Goal: Task Accomplishment & Management: Complete application form

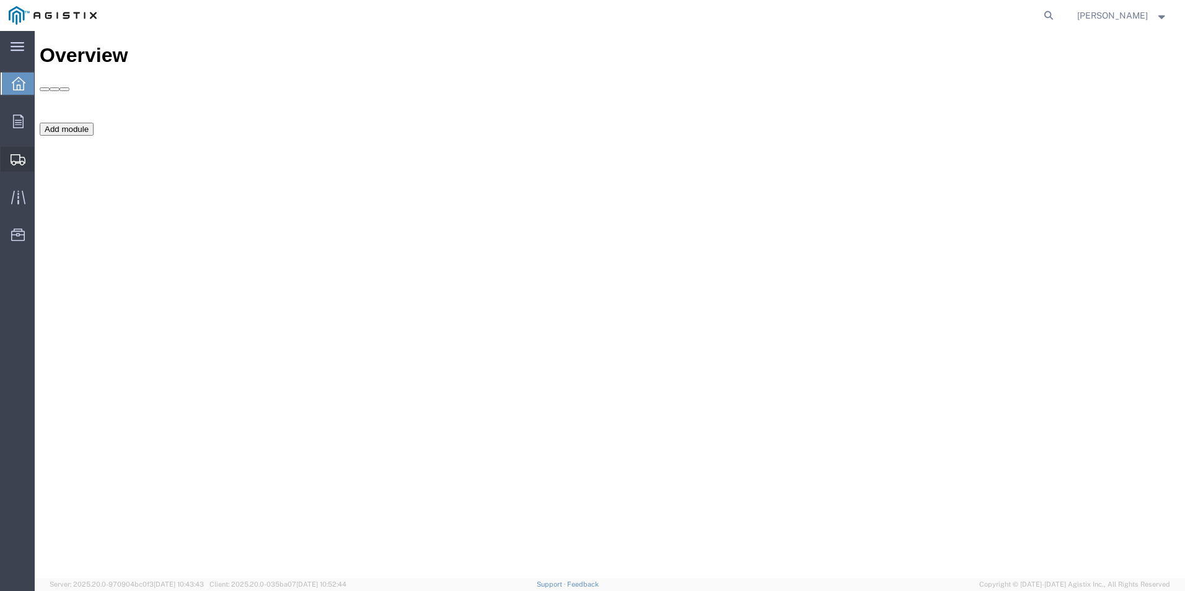
click at [0, 0] on span "Create Shipment" at bounding box center [0, 0] width 0 height 0
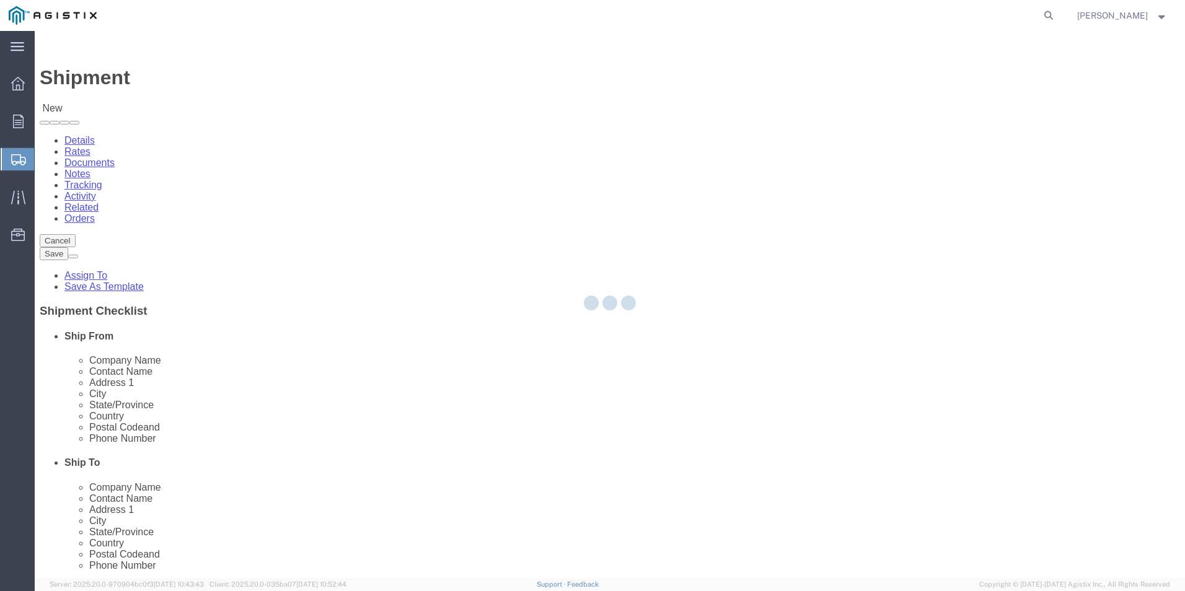
select select
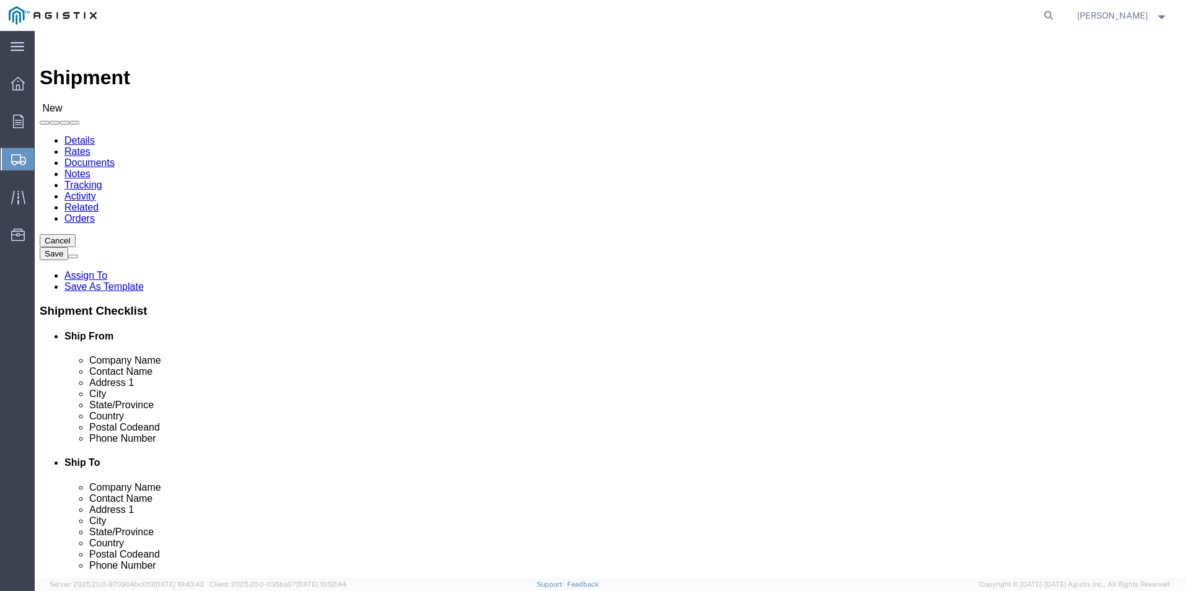
drag, startPoint x: 277, startPoint y: 218, endPoint x: 242, endPoint y: 187, distance: 46.5
click select "Select [PERSON_NAME] Manufacturing Co PG&E"
select select "9596"
click select "Select [PERSON_NAME] Manufacturing Co PG&E"
select select
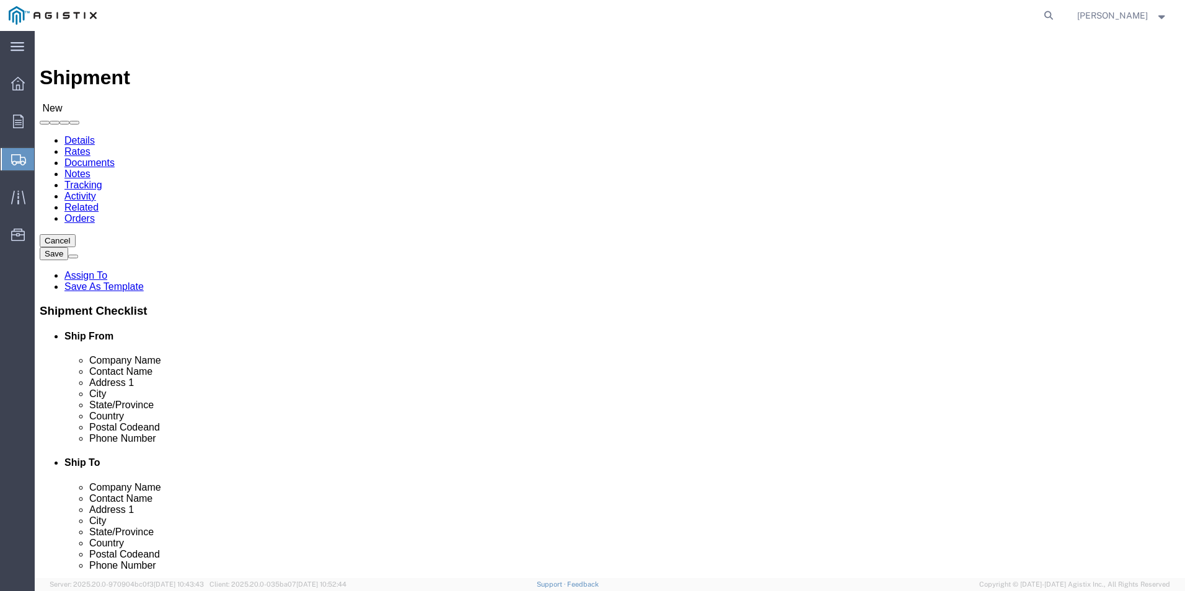
select select
click select "Select All Others [GEOGRAPHIC_DATA] [GEOGRAPHIC_DATA] [GEOGRAPHIC_DATA] [GEOGRA…"
select select "23082"
click select "Select All Others [GEOGRAPHIC_DATA] [GEOGRAPHIC_DATA] [GEOGRAPHIC_DATA] [GEOGRA…"
click input "text"
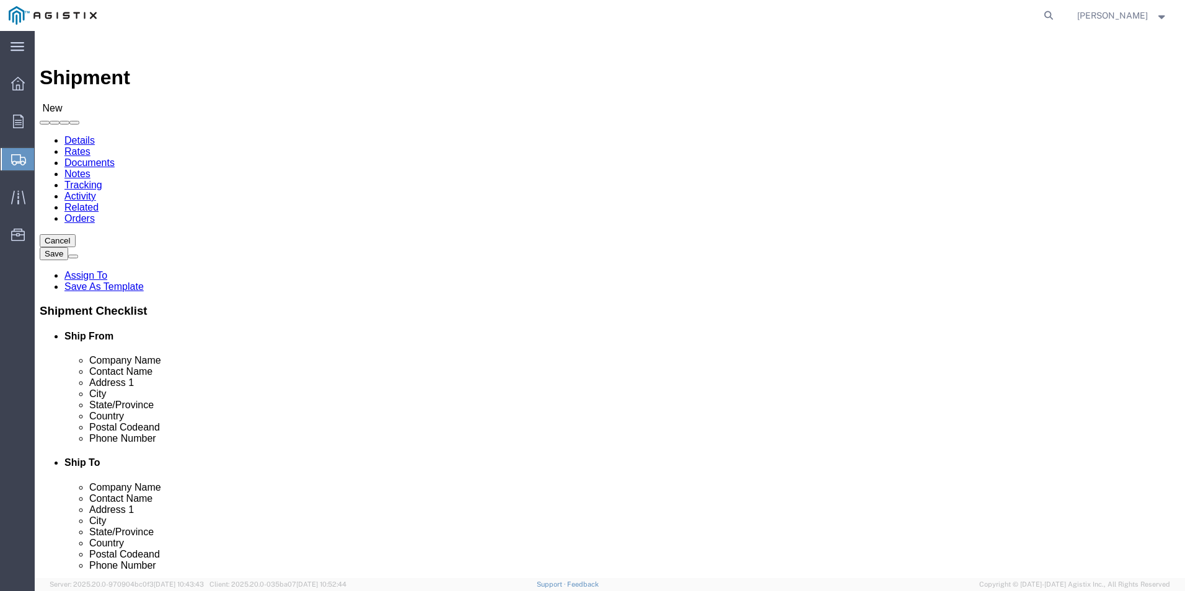
type input "l"
type input "LA MARCHE MFG"
click input "text"
type input "[PERSON_NAME]"
click p "- [PERSON_NAME] Manufacturing Co - ([PERSON_NAME]) [STREET_ADDRESS] , 12:00 AM …"
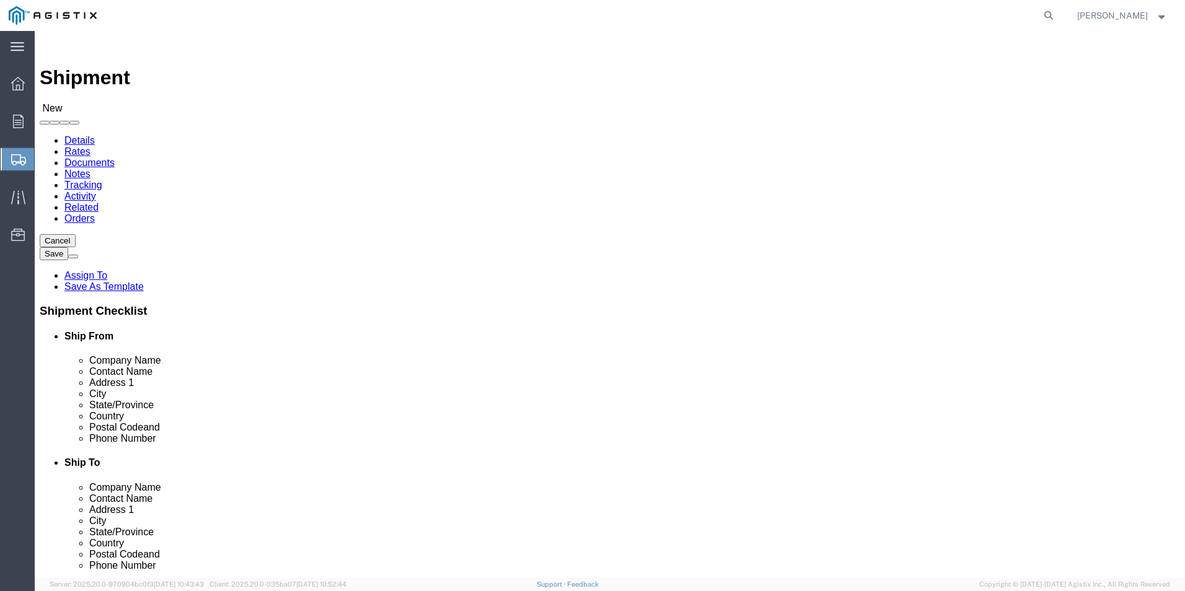
select select "IL"
type input "[PERSON_NAME]"
click input "text"
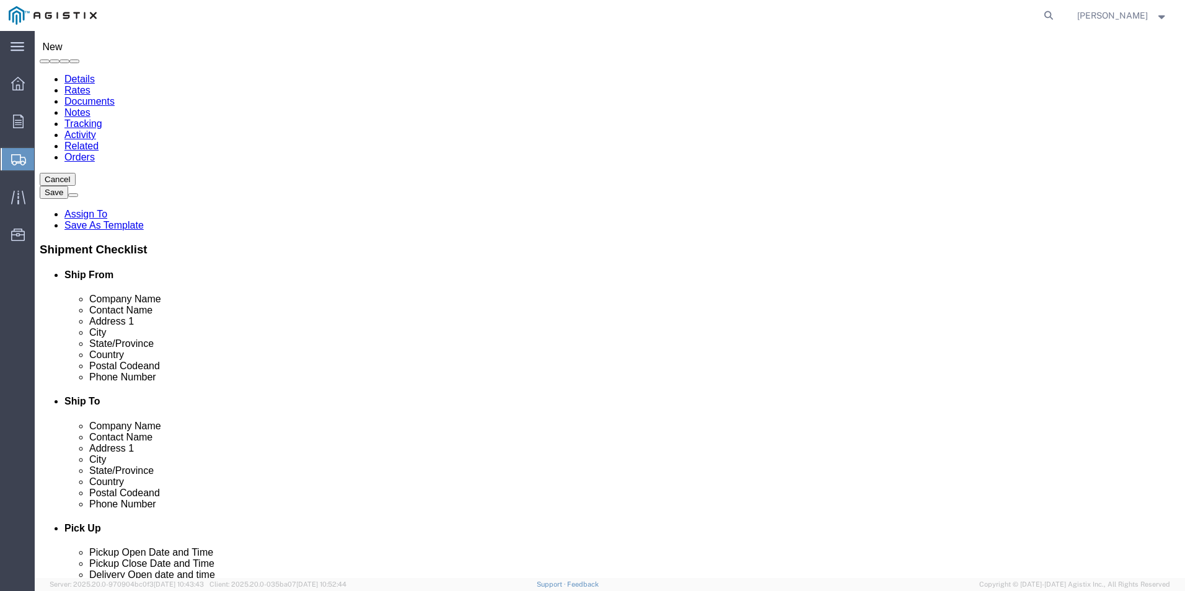
scroll to position [62, 0]
type input "PG&E"
drag, startPoint x: 553, startPoint y: 329, endPoint x: 561, endPoint y: 322, distance: 11.0
click div "Location My Profile Location (OBSOLETE) [PERSON_NAME] SC - GC TRAILER (OBSOLETE…"
click input "text"
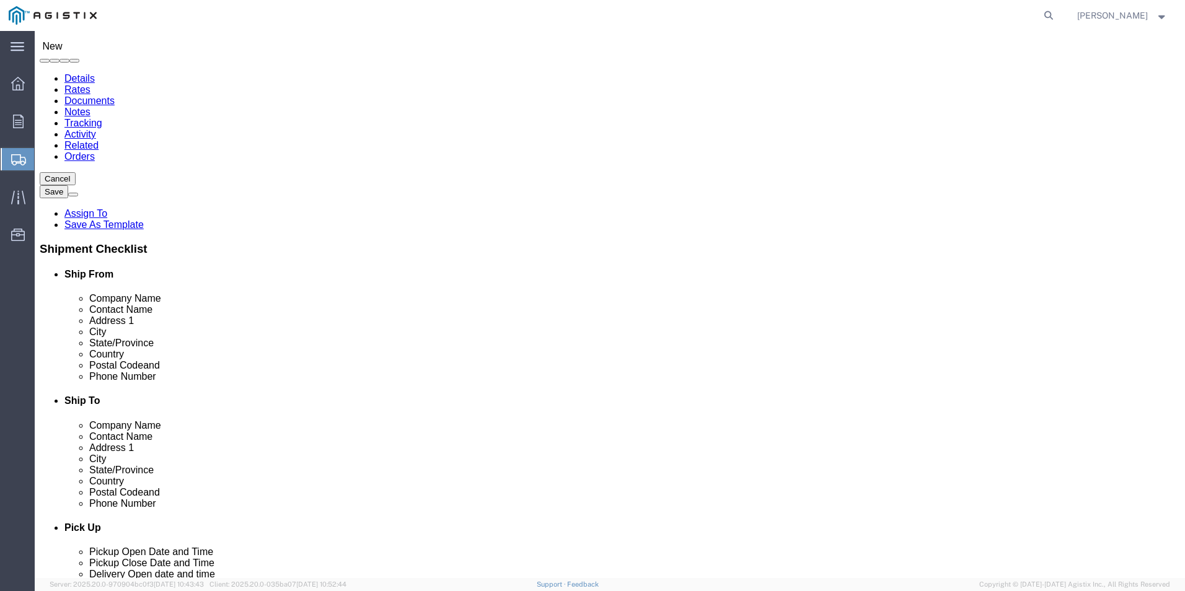
type input "[STREET_ADDRESS]"
click input "text"
type input "STOCK"
click p "- PG&E - () [STREET_ADDRESS]"
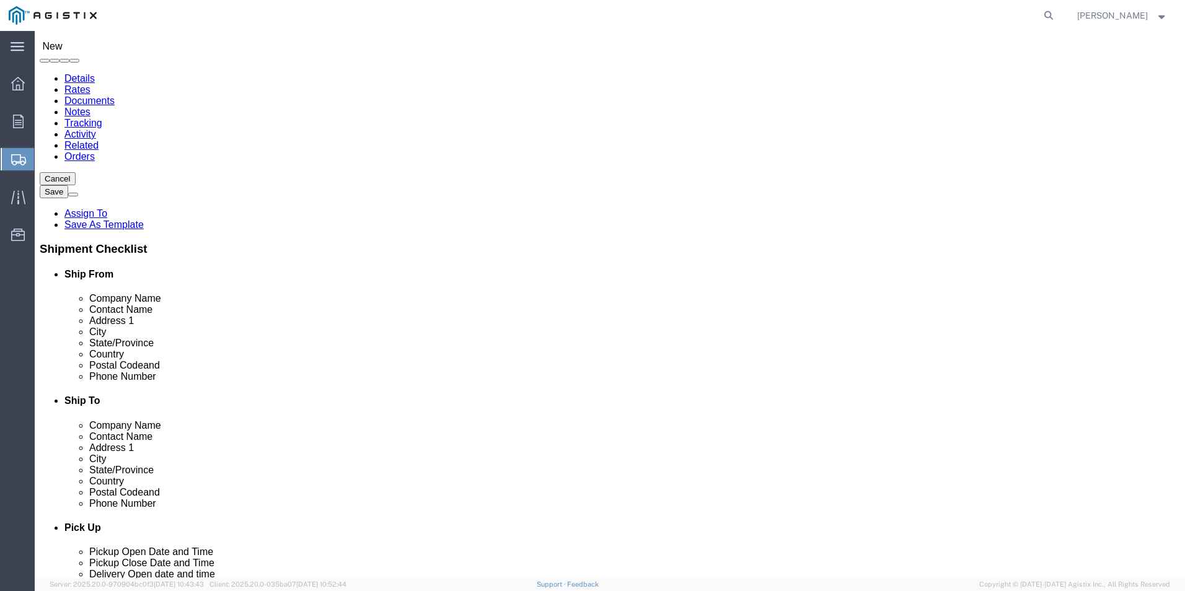
select select "CA"
type input "Stockton"
click input "text"
type input "[PERSON_NAME]"
click input "text"
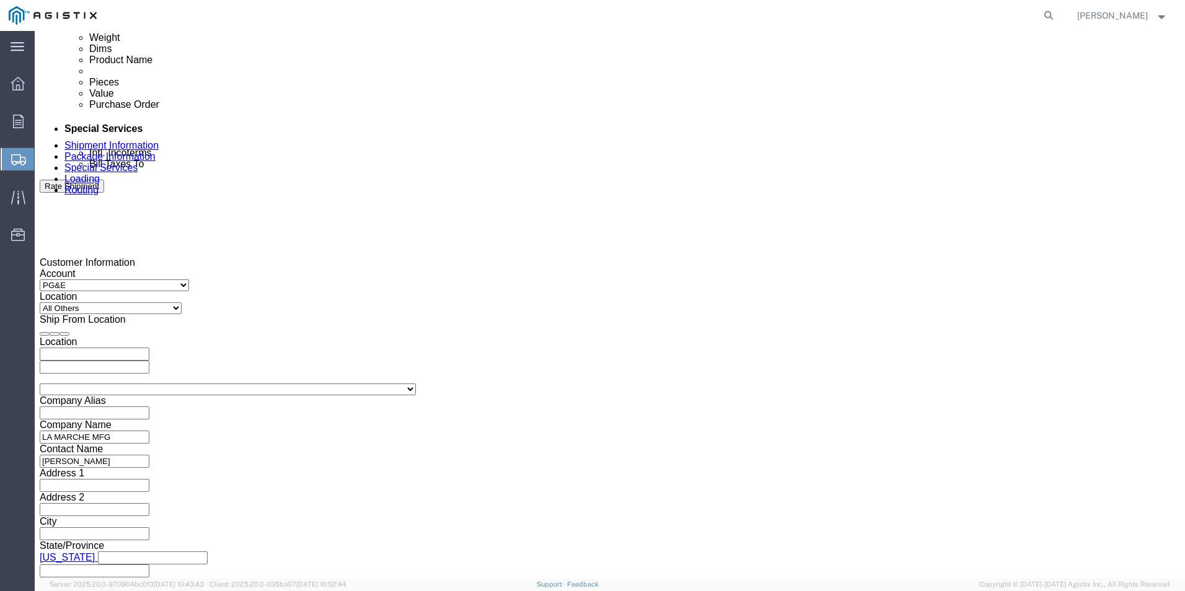
scroll to position [682, 0]
type input "[PHONE_NUMBER]"
click div "[DATE] 12:00 AM"
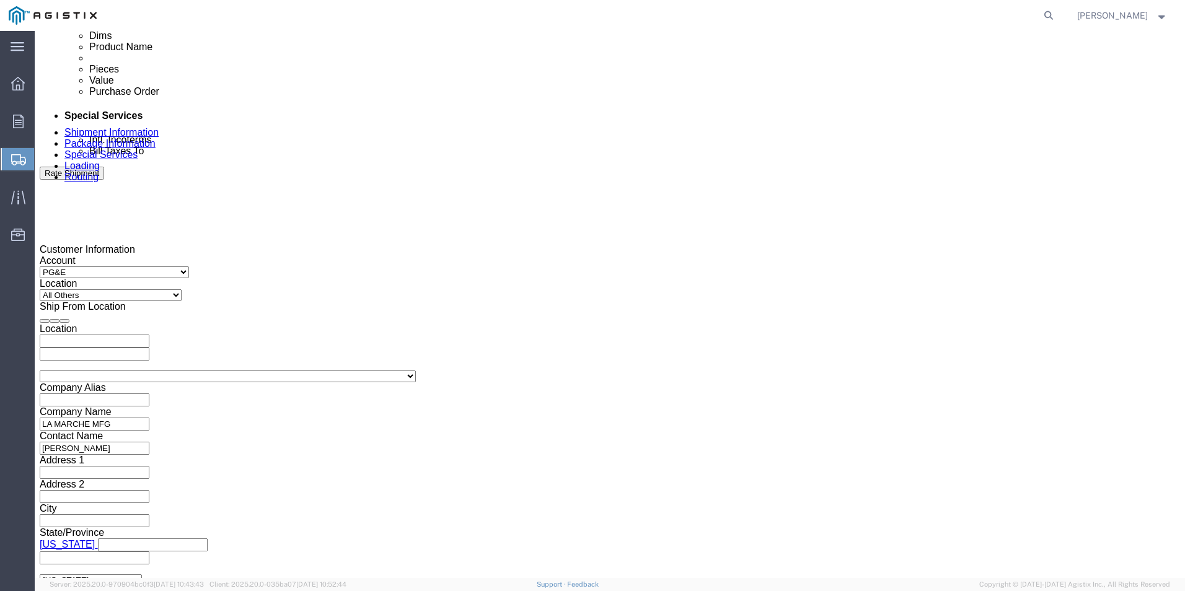
type input "3:00 PM"
click button "Apply"
click div "Delivery Start Date Delivery Start Time Deliver Open Date and Time"
click div
click input "4:00 PM"
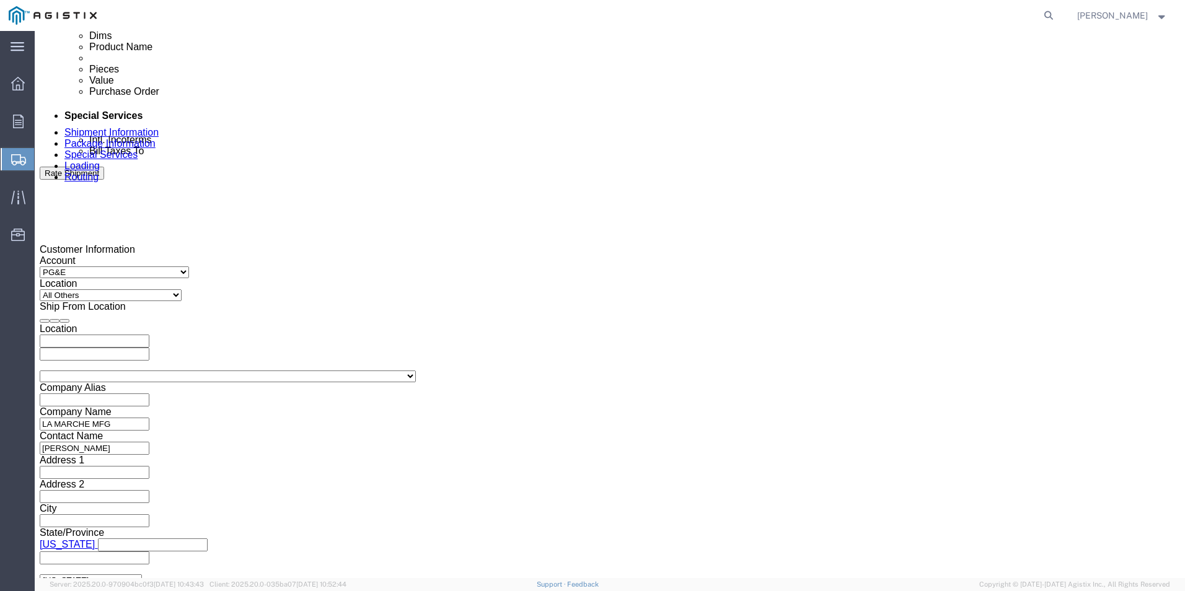
drag, startPoint x: 531, startPoint y: 537, endPoint x: 540, endPoint y: 539, distance: 9.5
click input "8:00 PM"
type input "8:00 AM"
click button "Apply"
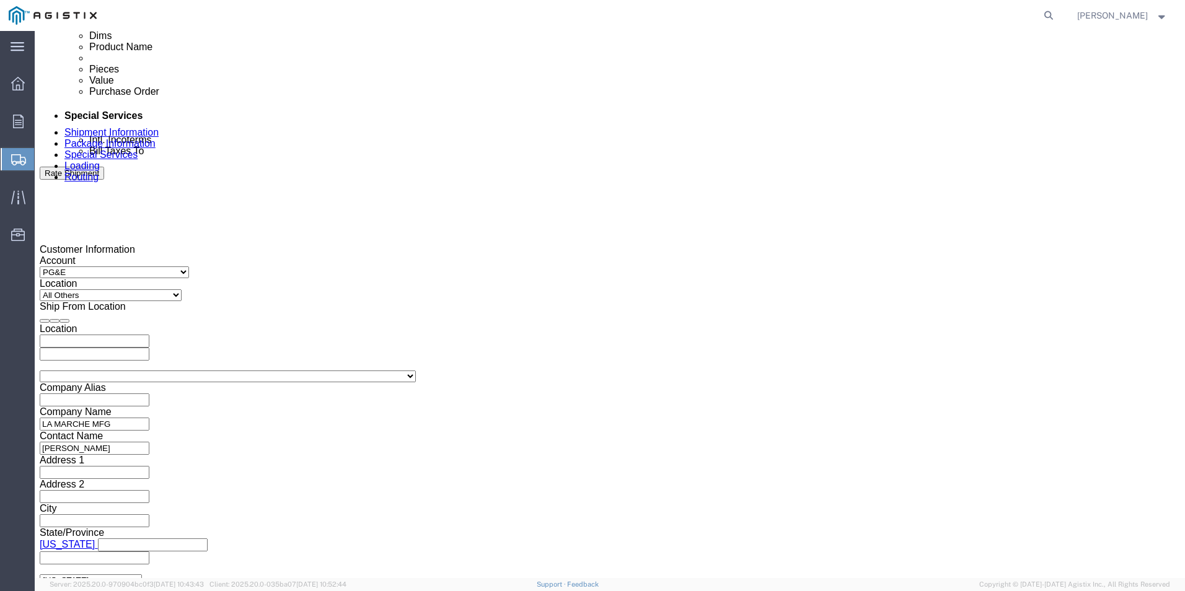
click div "Delivery Start Date Delivery Start Time Deliver Open Date and Time [DATE] 8:00 …"
click div
type input "4:00 PM"
click button "Apply"
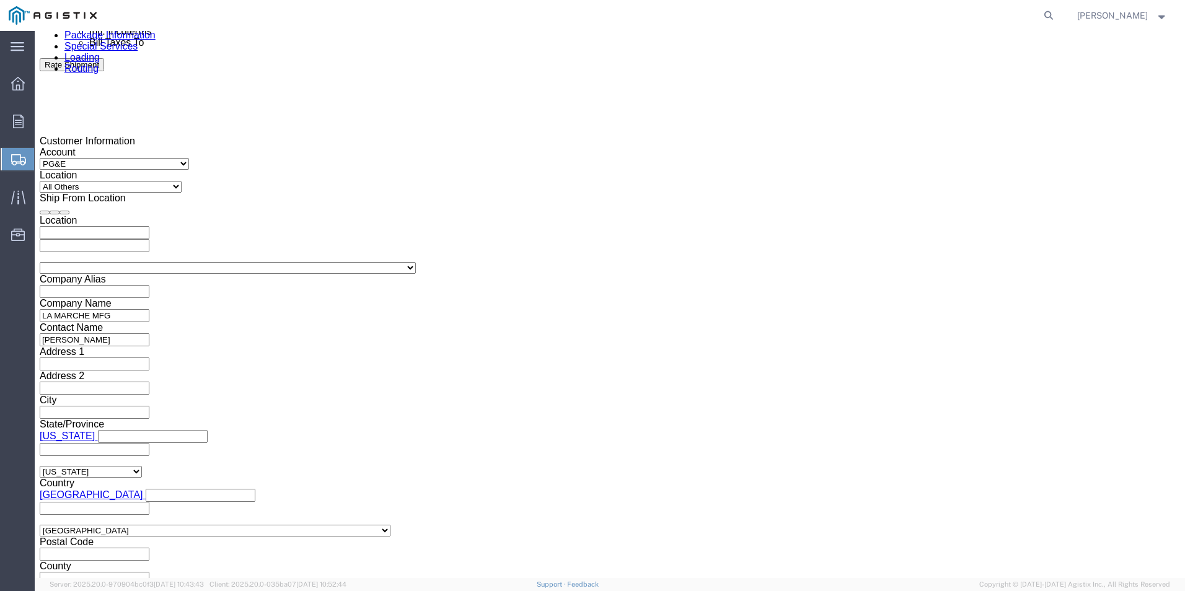
scroll to position [818, 0]
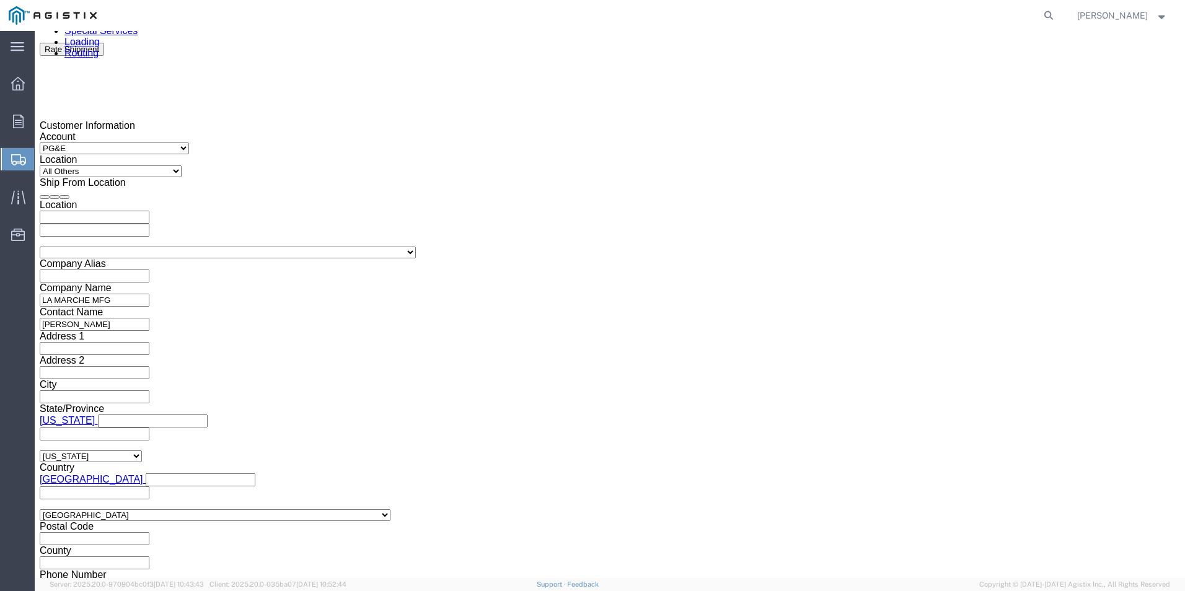
click input "text"
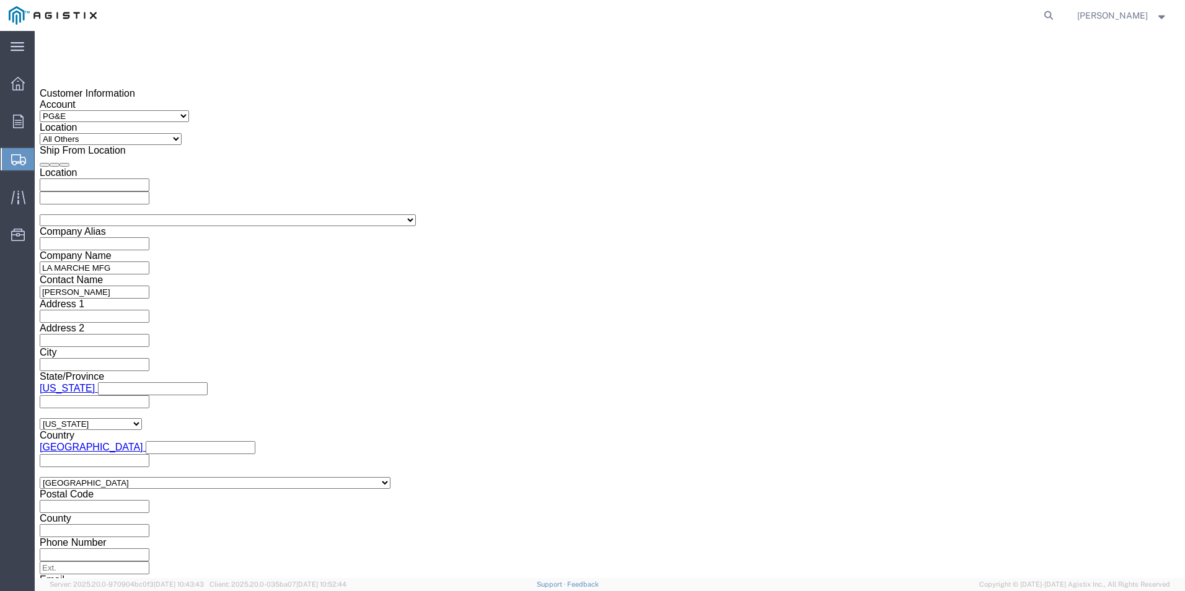
scroll to position [881, 0]
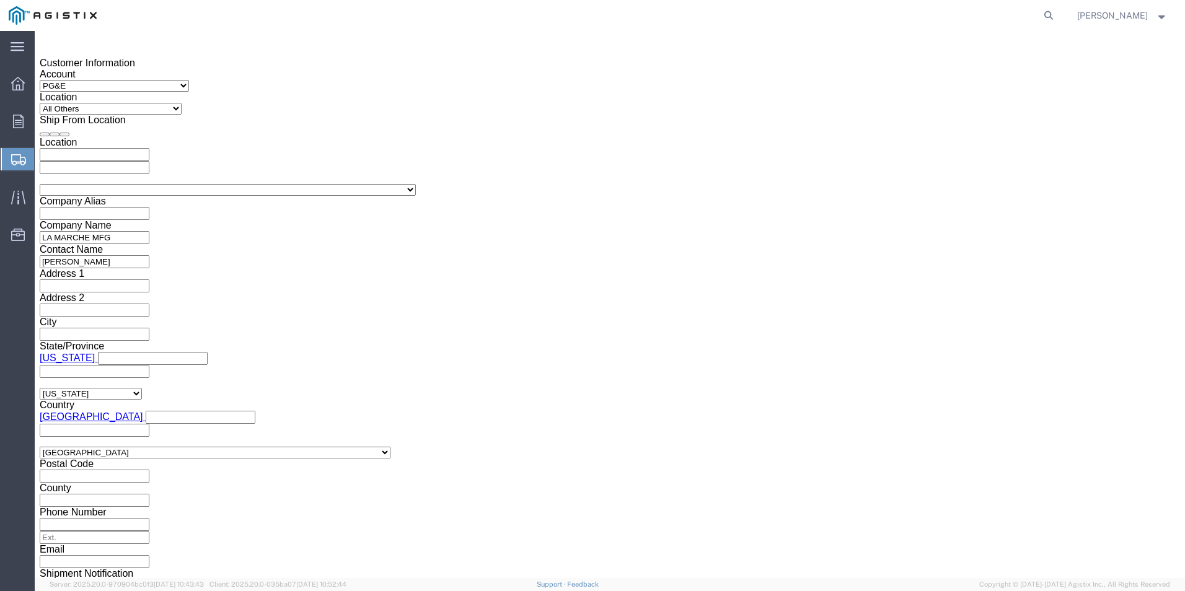
type input "2701230139"
click select "Select Air Less than Truckload Multi-Leg Ocean Freight Rail Small Parcel Truckl…"
click select "Select Straight Truck"
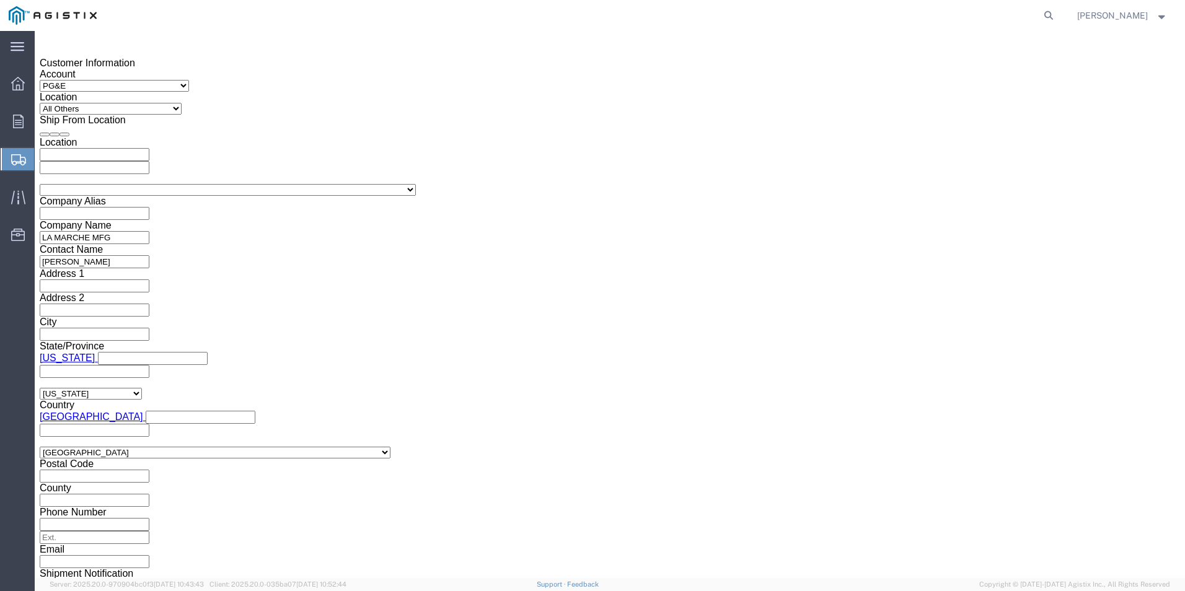
click select "Select Air Less than Truckload Multi-Leg Ocean Freight Rail Small Parcel Truckl…"
click select "Select"
drag, startPoint x: 69, startPoint y: 472, endPoint x: 69, endPoint y: 439, distance: 32.9
click select "Select"
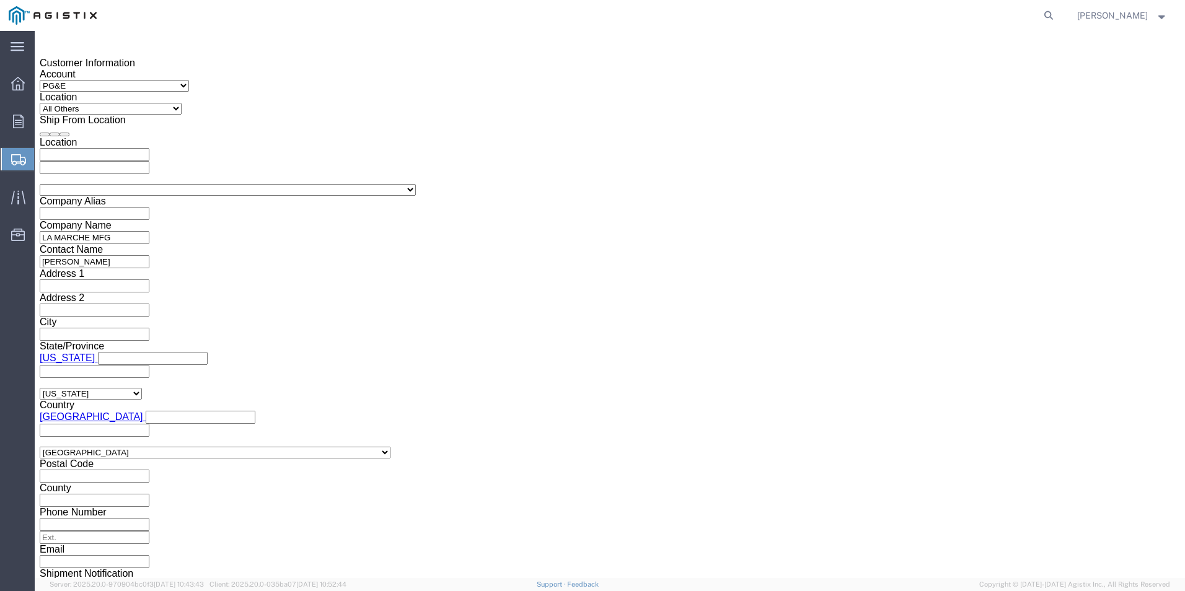
click select "Select Air Less than Truckload Multi-Leg Ocean Freight Rail Small Parcel Truckl…"
click div "Mode Select Air Less than Truckload Multi-Leg Ocean Freight Rail Small Parcel T…"
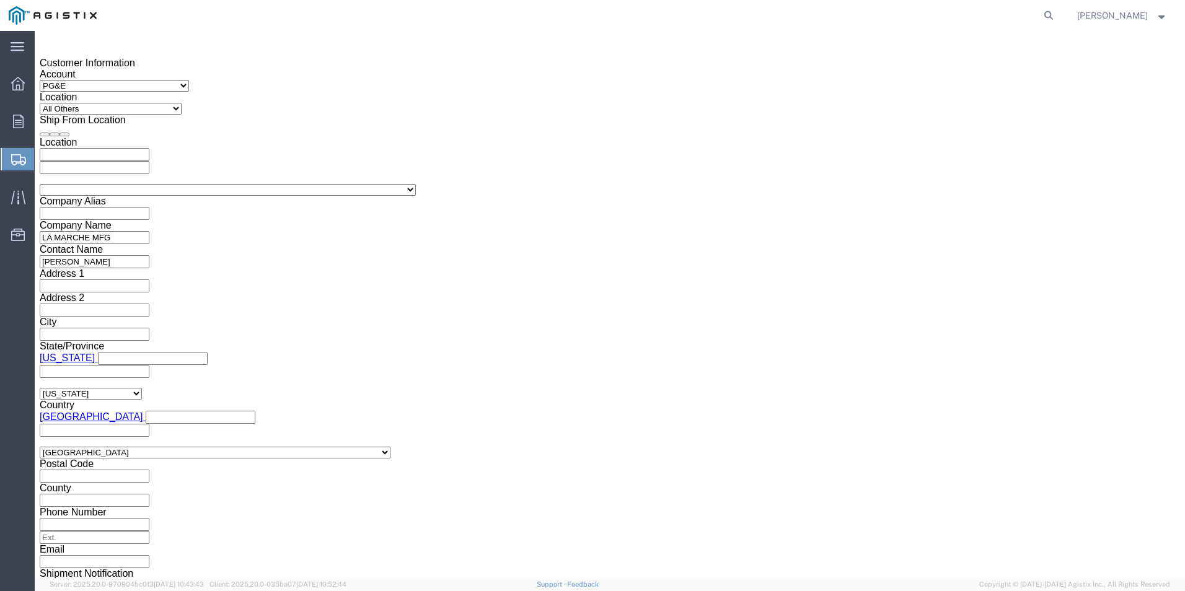
click select "Select Air Less than Truckload Multi-Leg Ocean Freight Rail Small Parcel Truckl…"
click select "Select 1-Ton (PSS) 10 Wheel 10 Yard Dump Truck 20 Yard Dump Truck Bobtail Botto…"
click h3 "Leg 1"
click select "Select Air Less than Truckload Multi-Leg Ocean Freight Rail Small Parcel Truckl…"
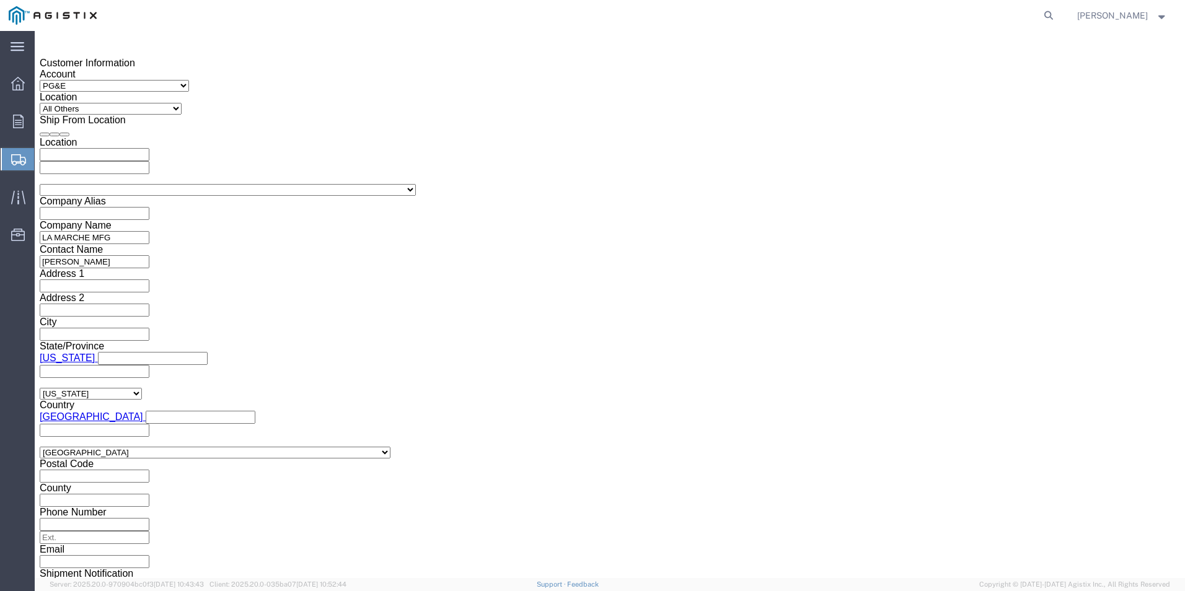
click select "Select Air Less than Truckload Multi-Leg Ocean Freight Rail Small Parcel Truckl…"
click select "Select Airplane"
click select "Select Air Less than Truckload Multi-Leg Ocean Freight Rail Small Parcel Truckl…"
select select "LTL"
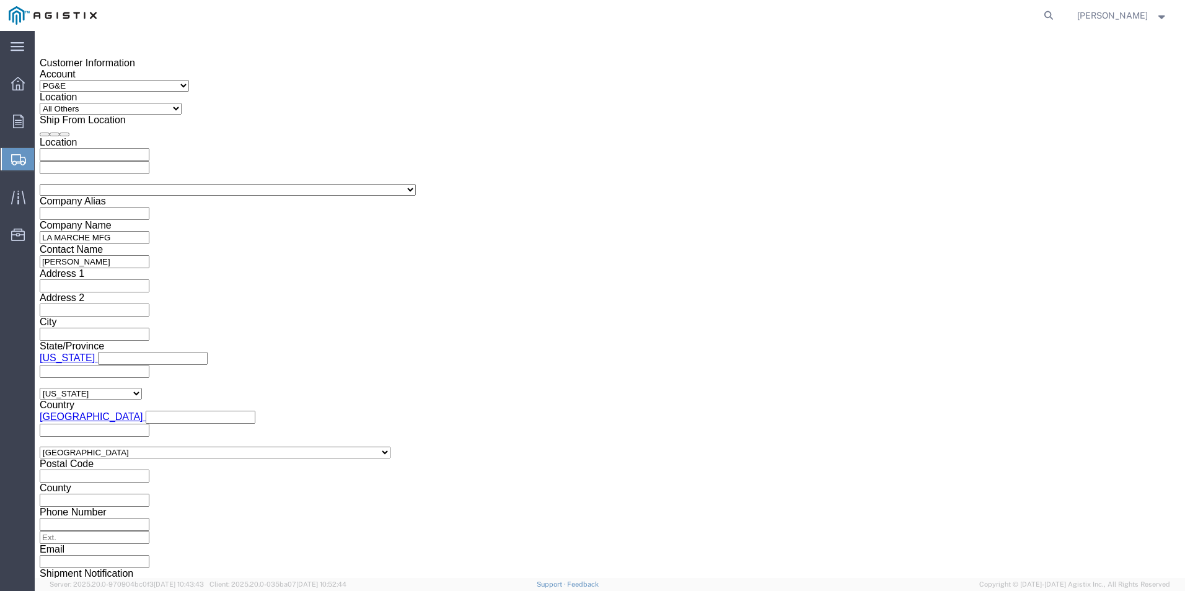
click select "Select Air Less than Truckload Multi-Leg Ocean Freight Rail Small Parcel Truckl…"
click select "Select Straight Truck"
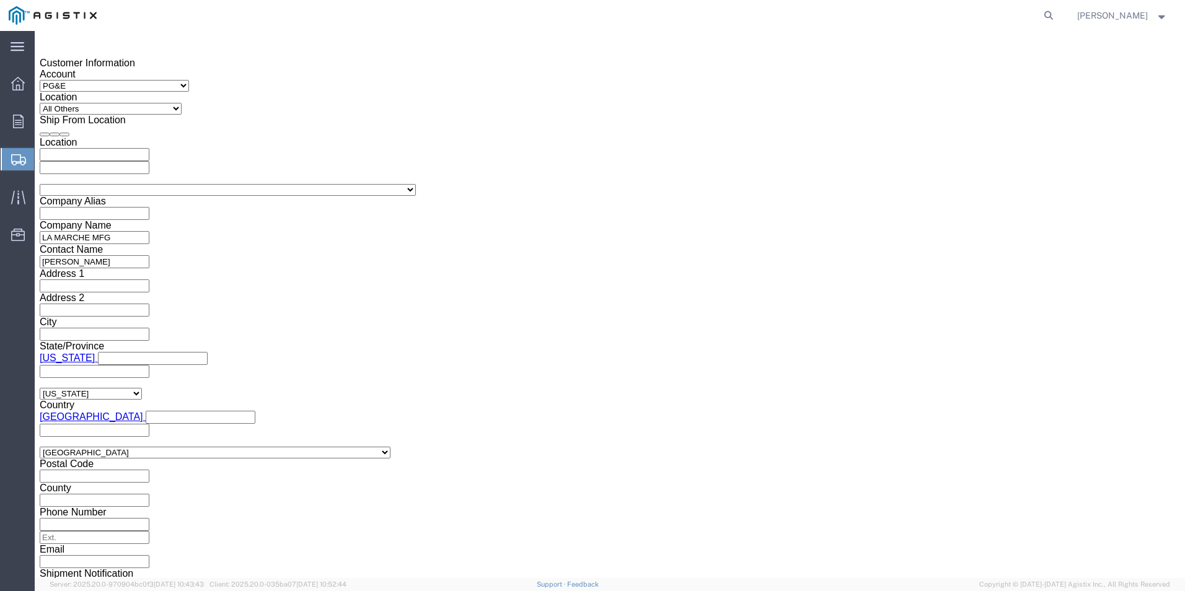
drag, startPoint x: 104, startPoint y: 432, endPoint x: 97, endPoint y: 439, distance: 9.7
click select "Select Straight Truck"
select select "STTR"
click select "Select Straight Truck"
drag, startPoint x: 91, startPoint y: 386, endPoint x: 84, endPoint y: 384, distance: 6.9
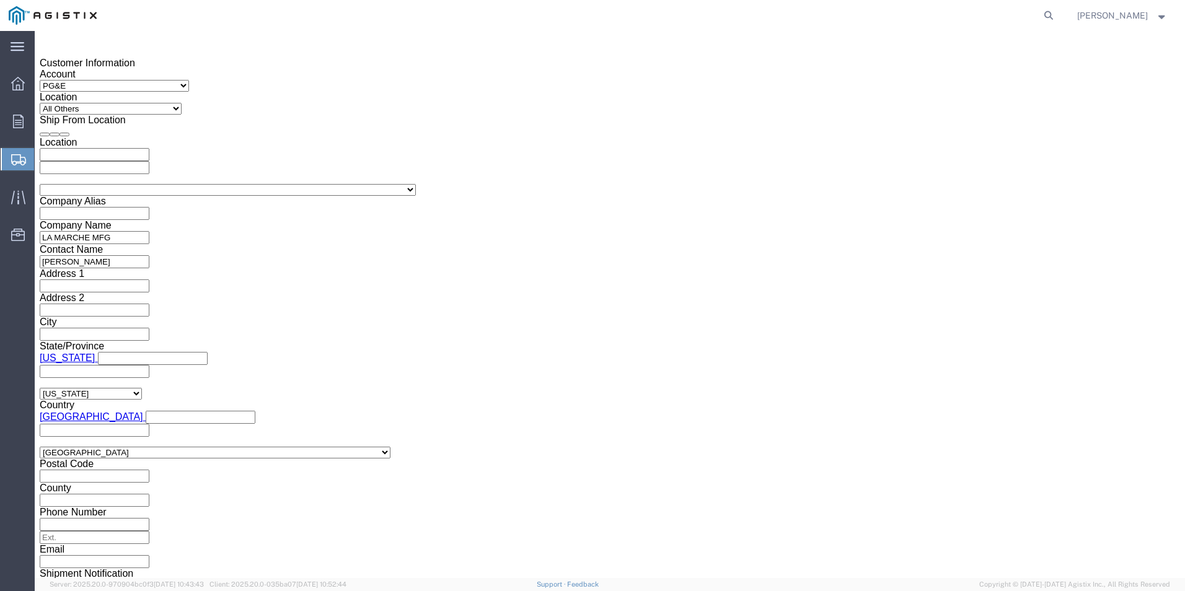
click select "Select Air Less than Truckload Multi-Leg Ocean Freight Rail Small Parcel Truckl…"
click select "Select Boxcar Refrigerated car"
click select "Select Air Less than Truckload Multi-Leg Ocean Freight Rail Small Parcel Truckl…"
select select "TL"
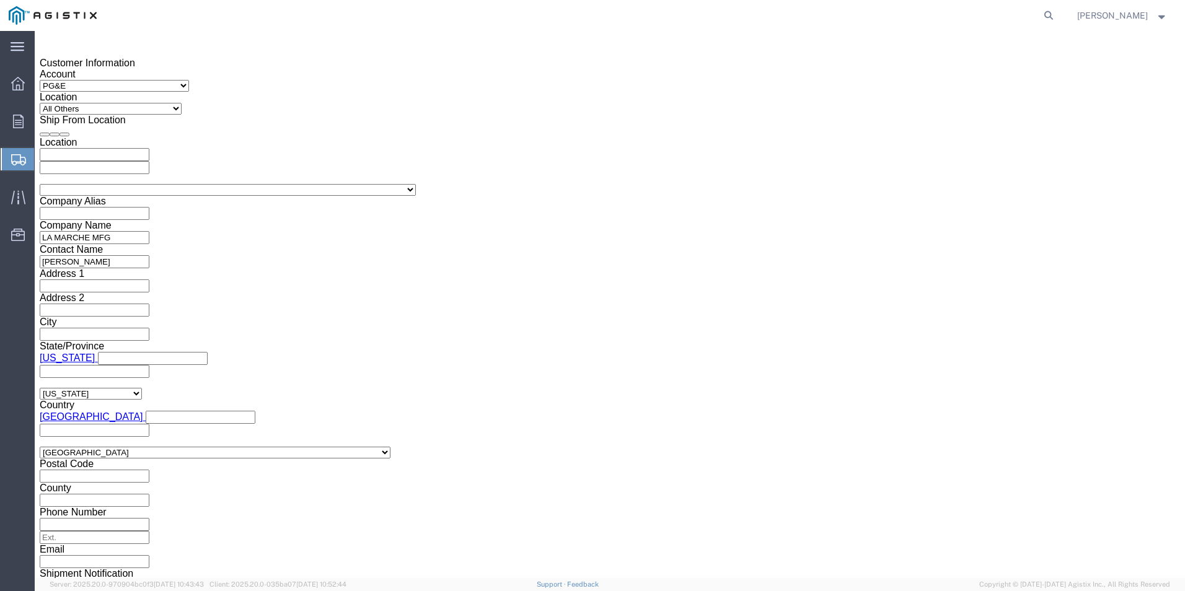
click select "Select Air Less than Truckload Multi-Leg Ocean Freight Rail Small Parcel Truckl…"
click select "Select 1-Ton (PSS) 10 Wheel 10 Yard Dump Truck 20 Yard Dump Truck Bobtail Botto…"
select select "BXVN"
click select "Select 1-Ton (PSS) 10 Wheel 10 Yard Dump Truck 20 Yard Dump Truck Bobtail Botto…"
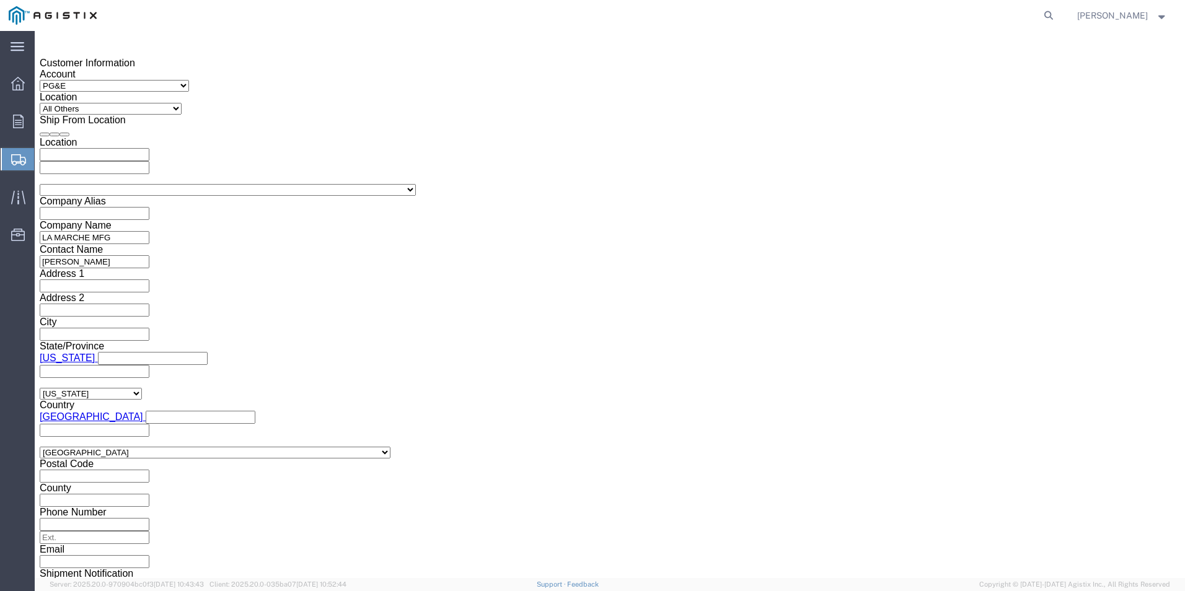
click select "Select 1-Ton (PSS) 10 Wheel 10 Yard Dump Truck 20 Yard Dump Truck Bobtail Botto…"
click select "Select 28 Feet 53 Feet 20 Feet 40 Feet 35 Feet 48 Feet"
select select "28FT"
click select "Select 28 Feet 53 Feet 20 Feet 40 Feet 35 Feet 48 Feet"
click select "Select 1-Ton (PSS) 10 Wheel 10 Yard Dump Truck 20 Yard Dump Truck Bobtail Botto…"
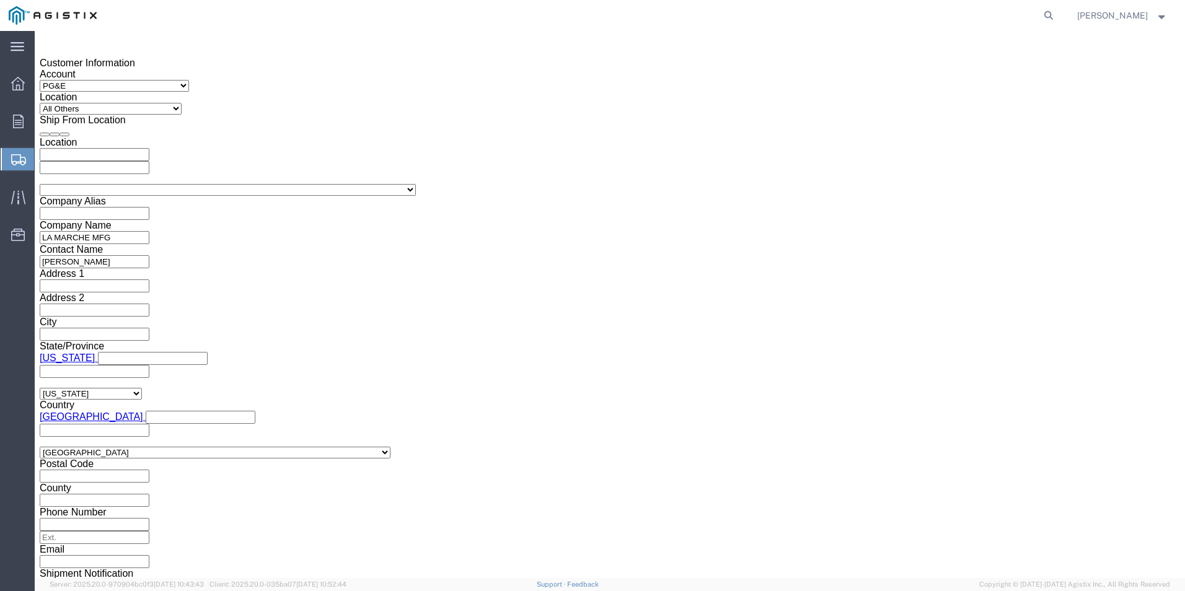
click div "Please fix the following errors Customer Information Account Select [PERSON_NAM…"
click input "text"
click td "3"
click input "text"
type input "1:00 PM"
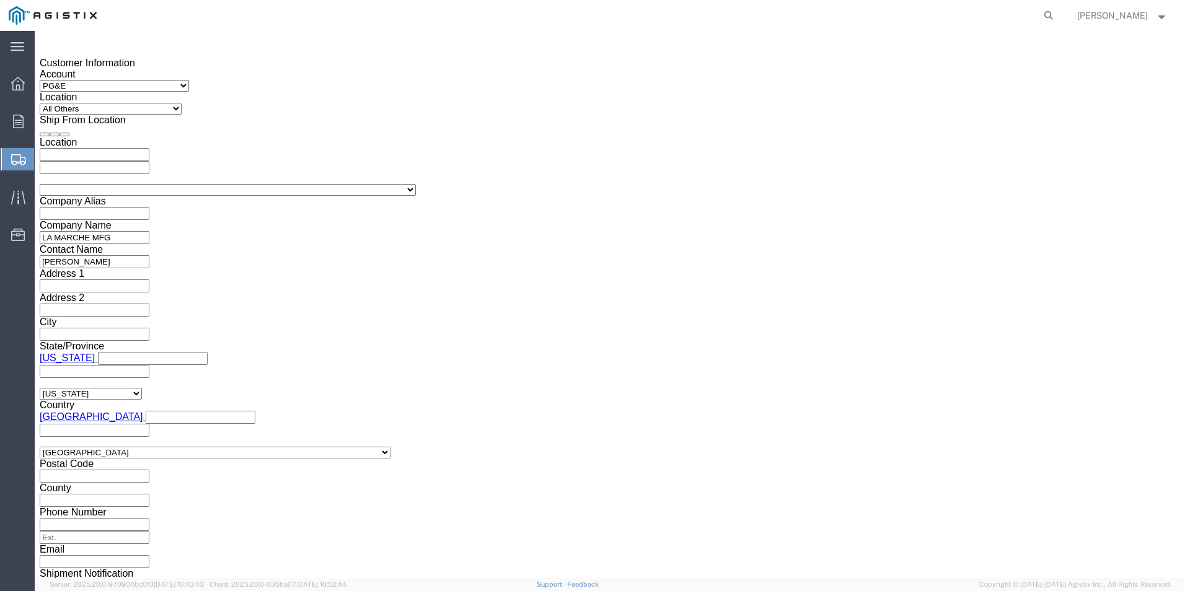
click button "Continue"
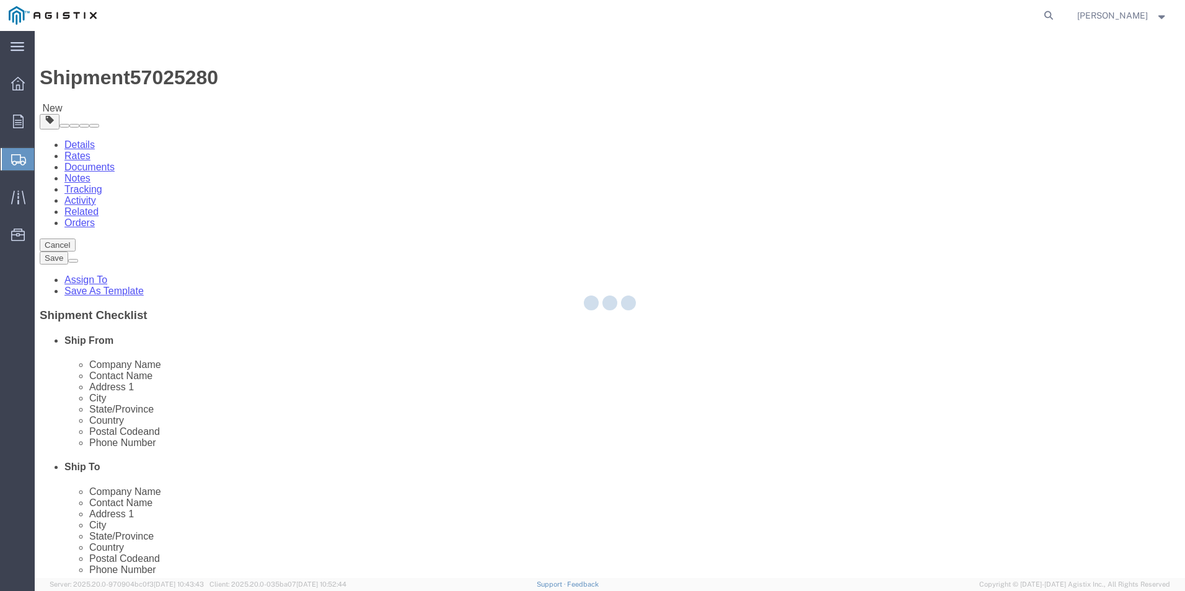
select select "CBOX"
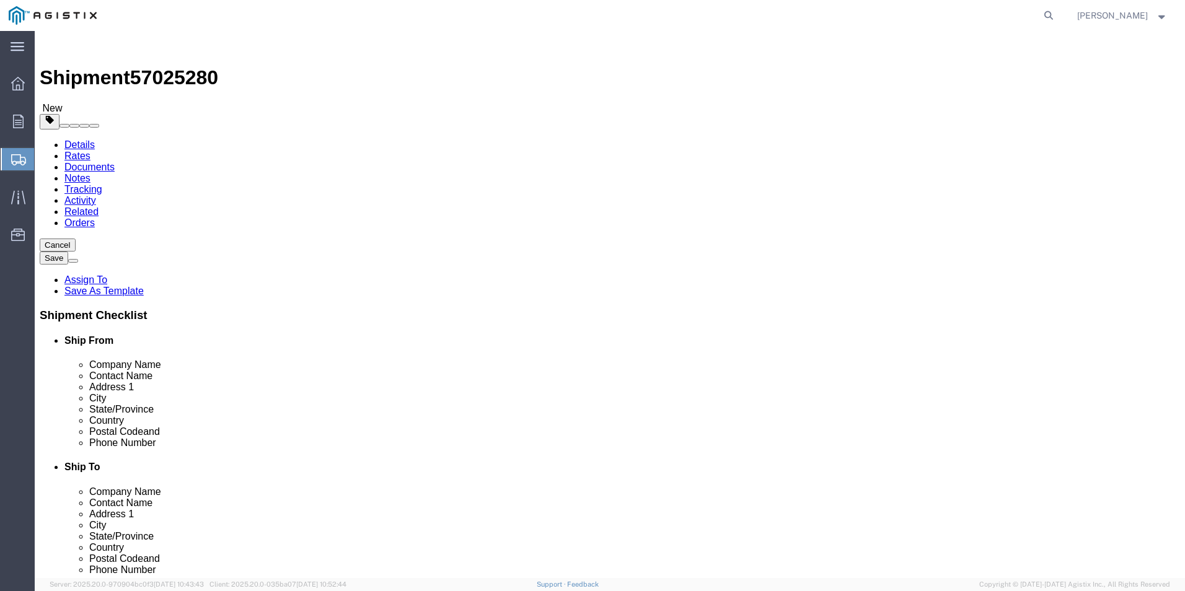
click input "text"
type input "36"
type input "65"
drag, startPoint x: 194, startPoint y: 285, endPoint x: 120, endPoint y: 274, distance: 74.5
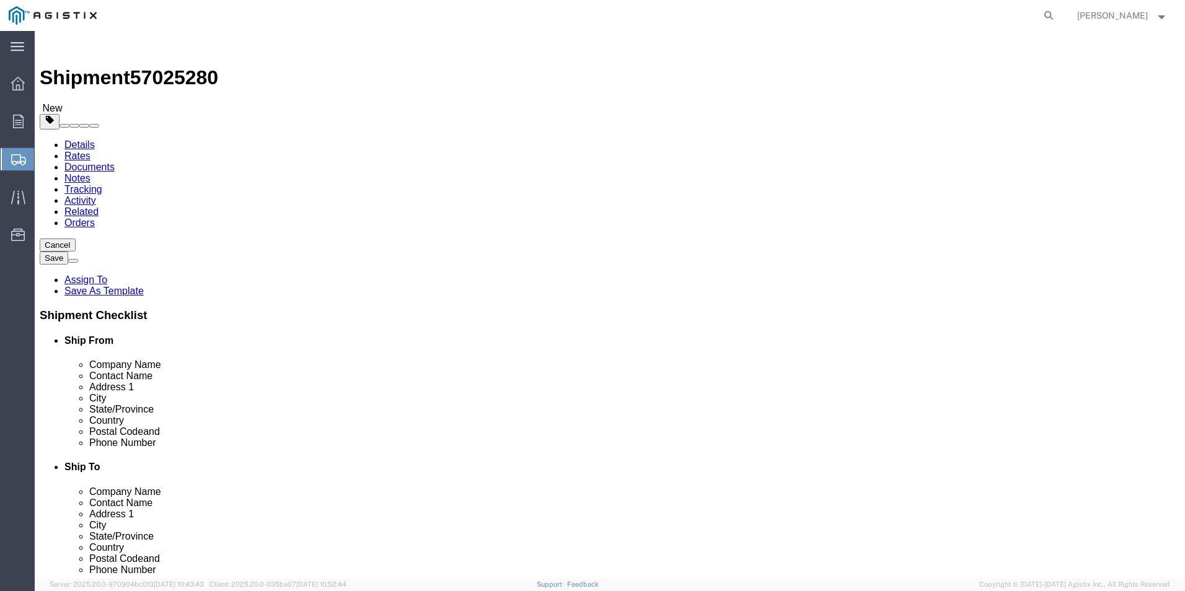
click div "Package Type Select Bulk Bundle(s) Cardboard Box(es) Carton(s) Crate(s) Drum(s)…"
type input "750"
click link "Add Content"
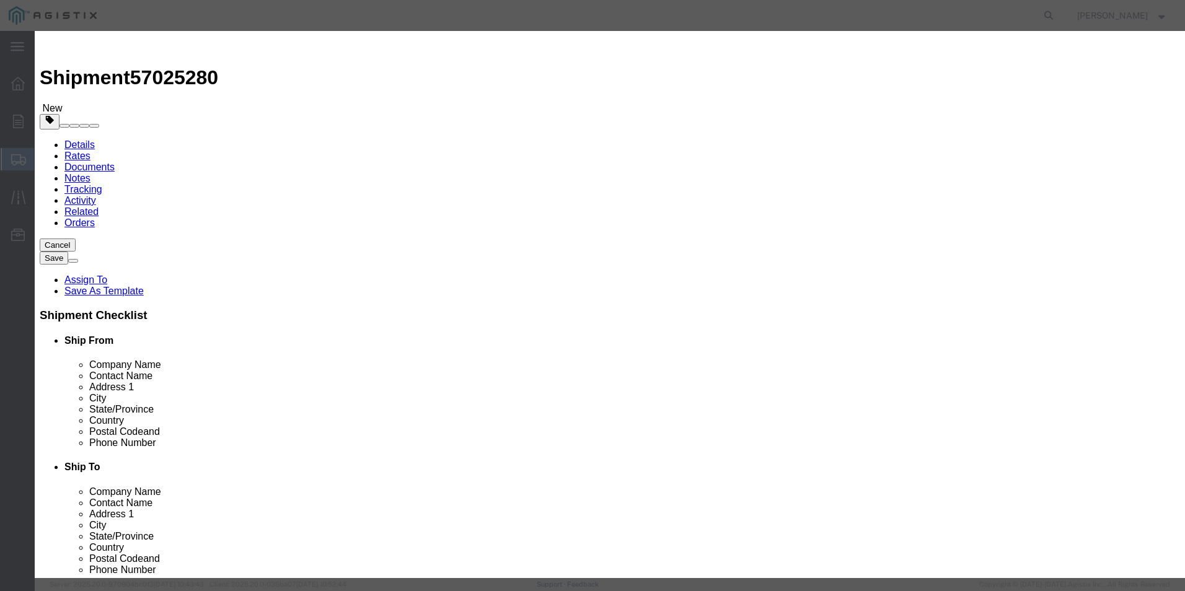
click input "text"
type input "BATTERY CHARGER"
type input "19807.59"
drag, startPoint x: 343, startPoint y: 121, endPoint x: 310, endPoint y: 120, distance: 33.5
drag, startPoint x: 372, startPoint y: 121, endPoint x: 340, endPoint y: 115, distance: 32.2
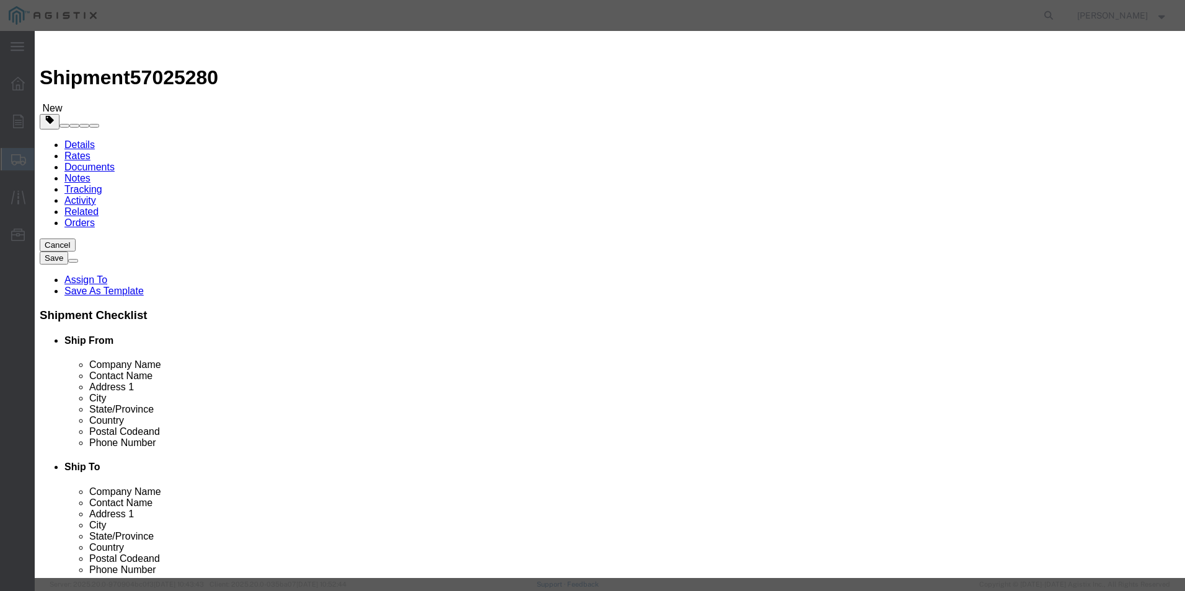
click div "Pieces 0 Select Bag Barrels 100Board Feet Bottle Box Blister Pack Carats Can Ca…"
type input "1"
type input "17184.18"
click select "Select 50 55 60 65 70 85 92.5 100 125 175 250 300 400"
select select "70"
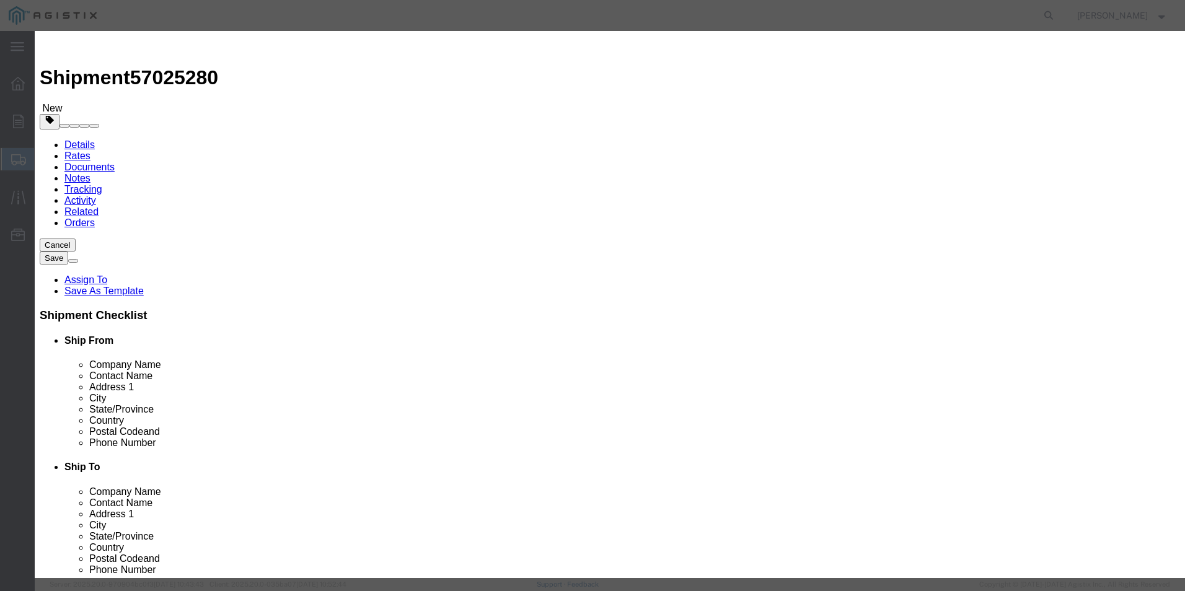
click select "Select 50 55 60 65 70 85 92.5 100 125 175 250 300 400"
click button "Save & Close"
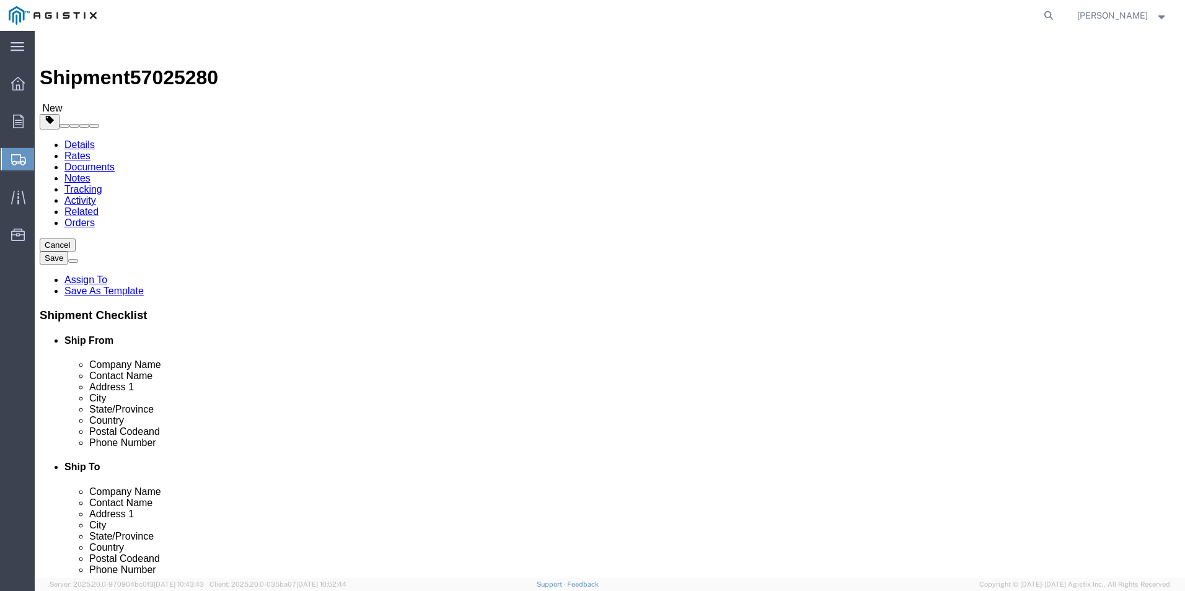
click button "Rate Shipment"
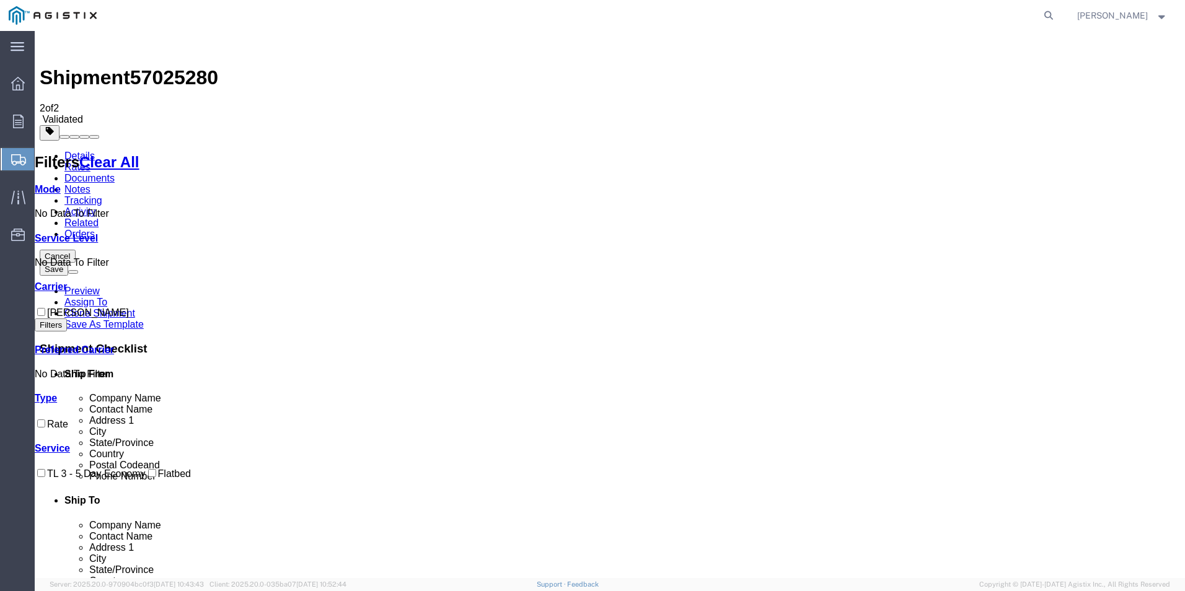
click at [67, 281] on link "Carrier" at bounding box center [51, 286] width 32 height 11
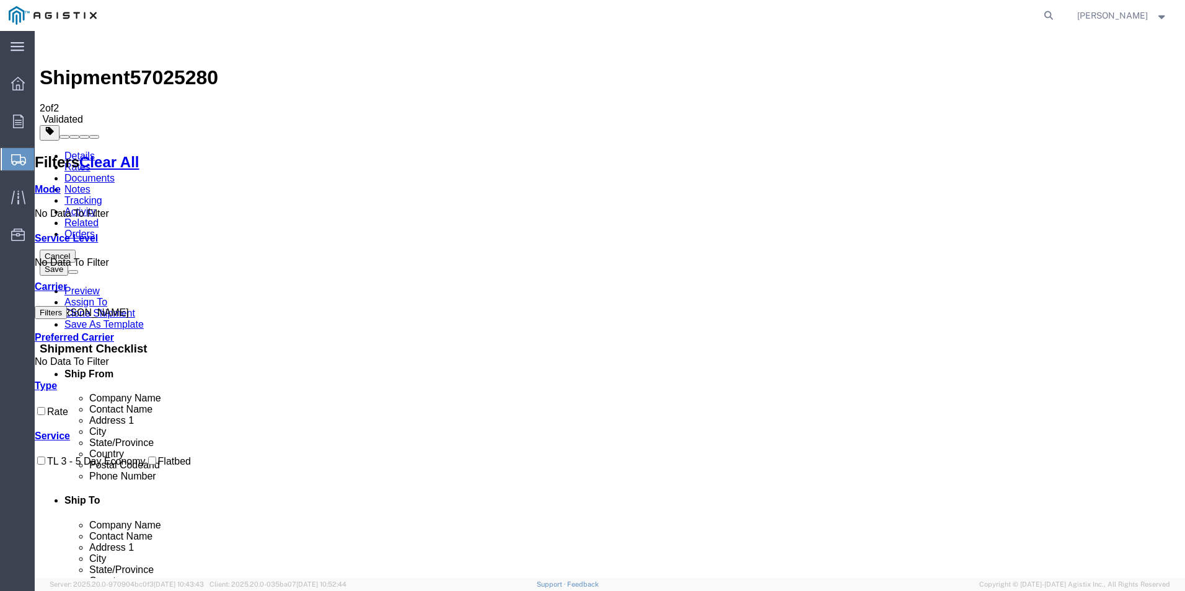
click at [67, 281] on link "Carrier" at bounding box center [51, 286] width 32 height 11
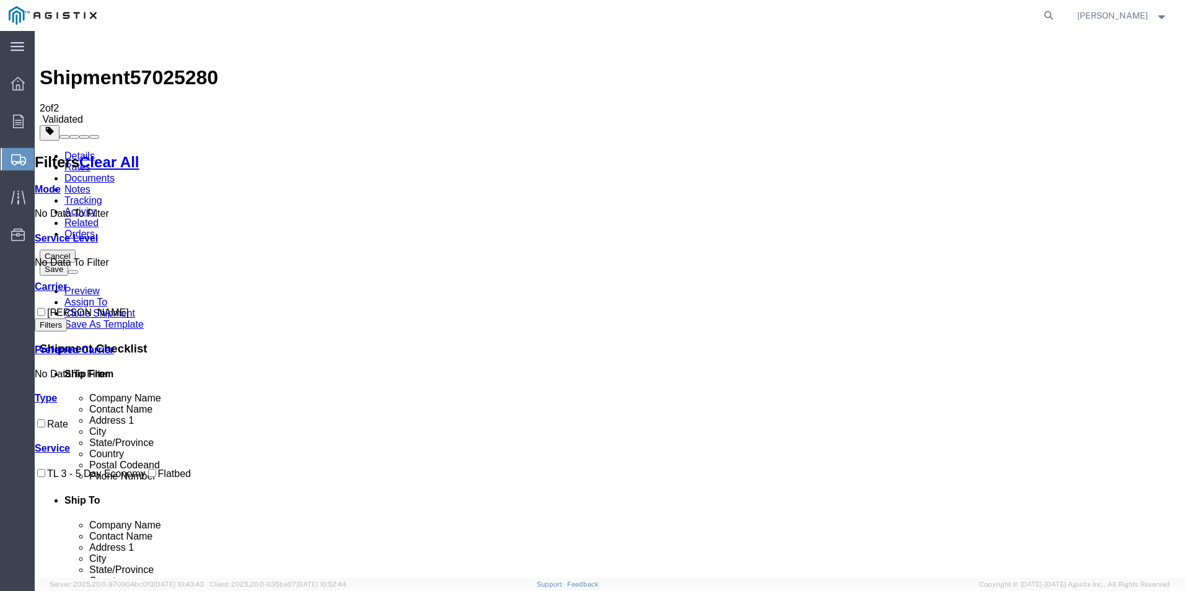
click at [98, 233] on link "Service Level" at bounding box center [66, 238] width 63 height 11
click at [61, 184] on link "Mode" at bounding box center [48, 189] width 26 height 11
drag, startPoint x: 767, startPoint y: 336, endPoint x: 596, endPoint y: 390, distance: 179.4
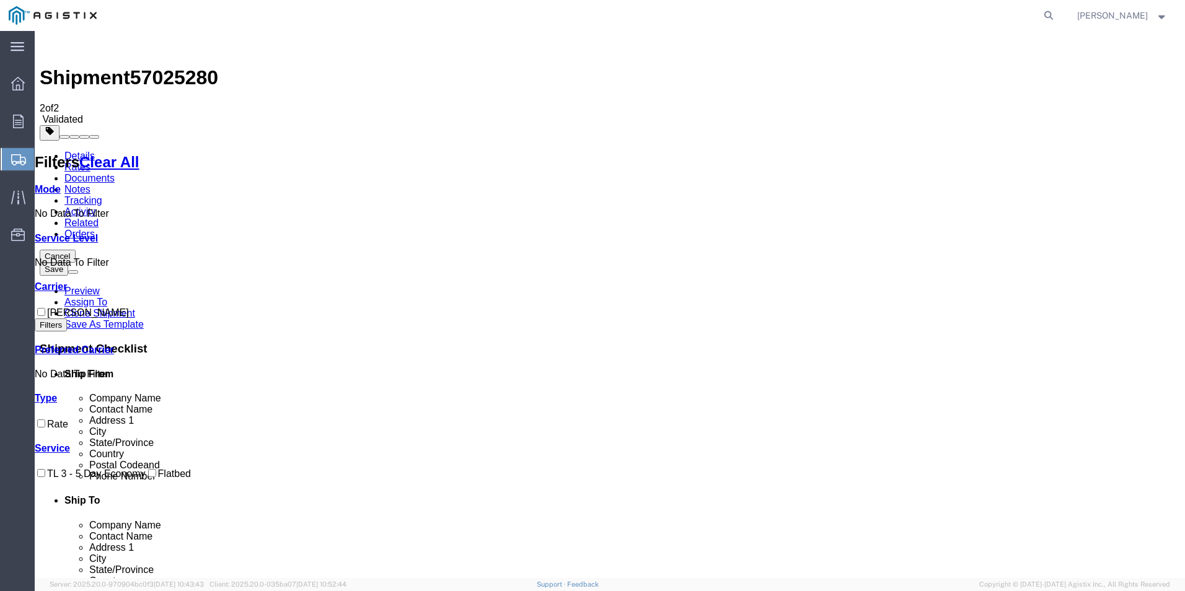
checkbox input "true"
